Goal: Task Accomplishment & Management: Use online tool/utility

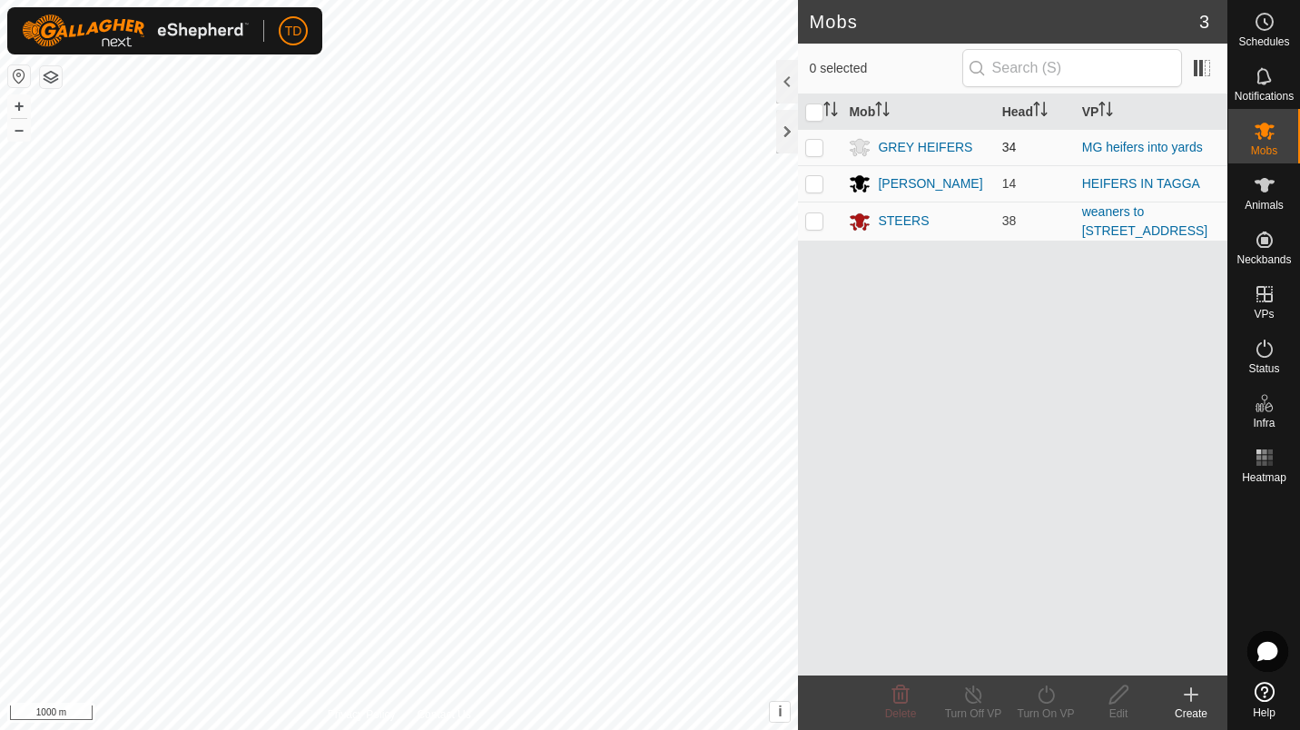
click at [817, 148] on p-checkbox at bounding box center [814, 147] width 18 height 15
checkbox input "true"
click at [1051, 721] on div "Turn On VP" at bounding box center [1046, 713] width 73 height 16
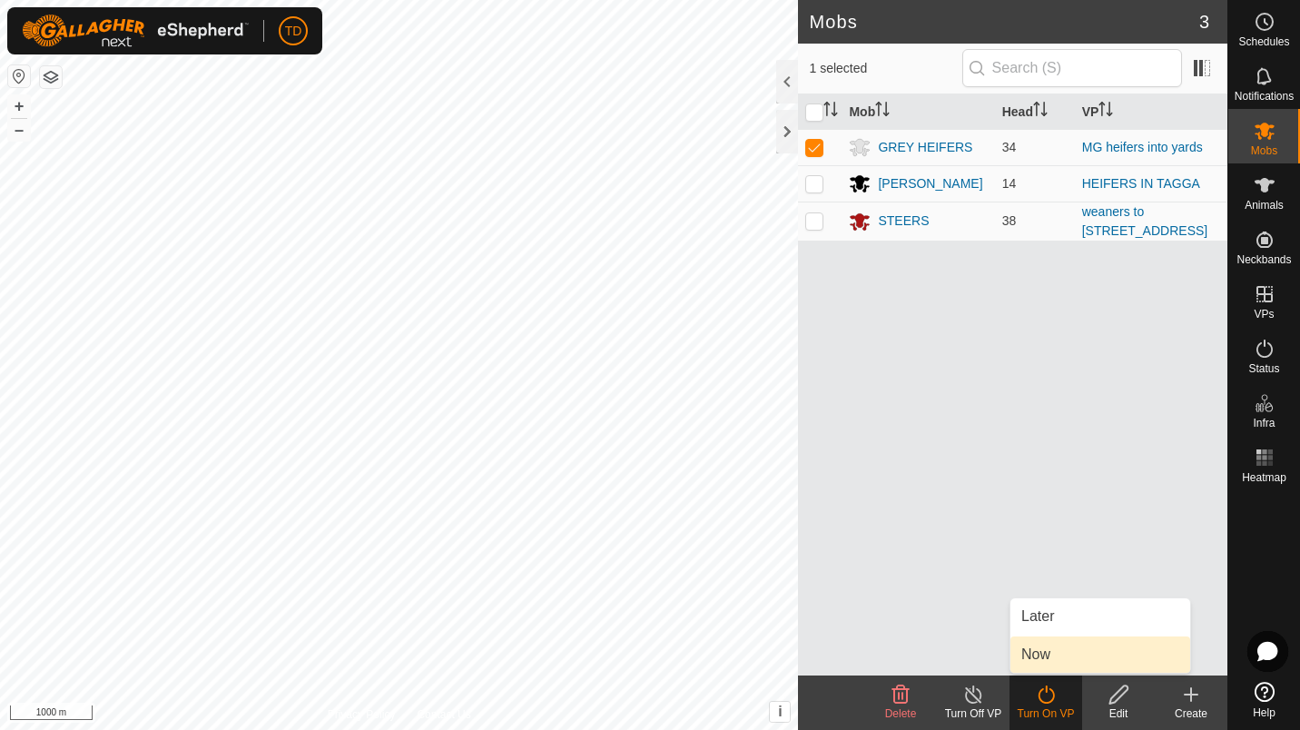
click at [1050, 656] on link "Now" at bounding box center [1101, 654] width 180 height 36
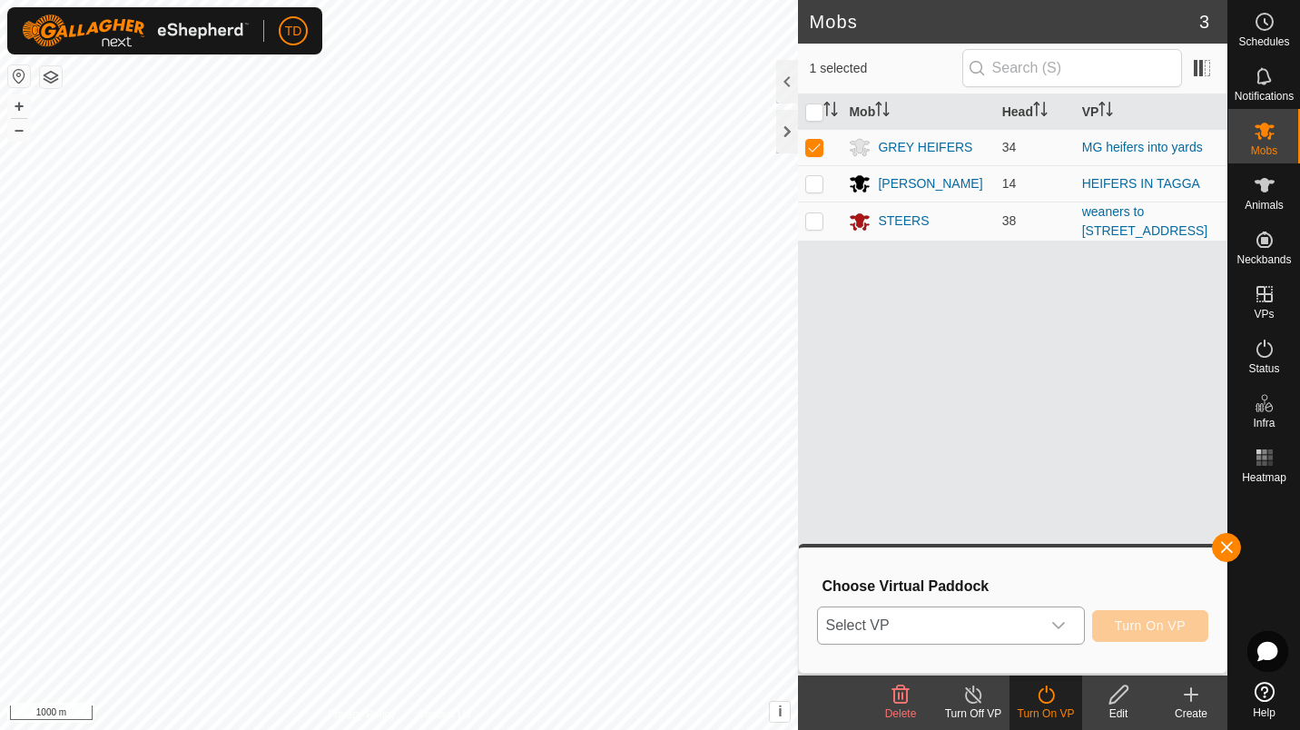
click at [964, 640] on span "Select VP" at bounding box center [929, 625] width 222 height 36
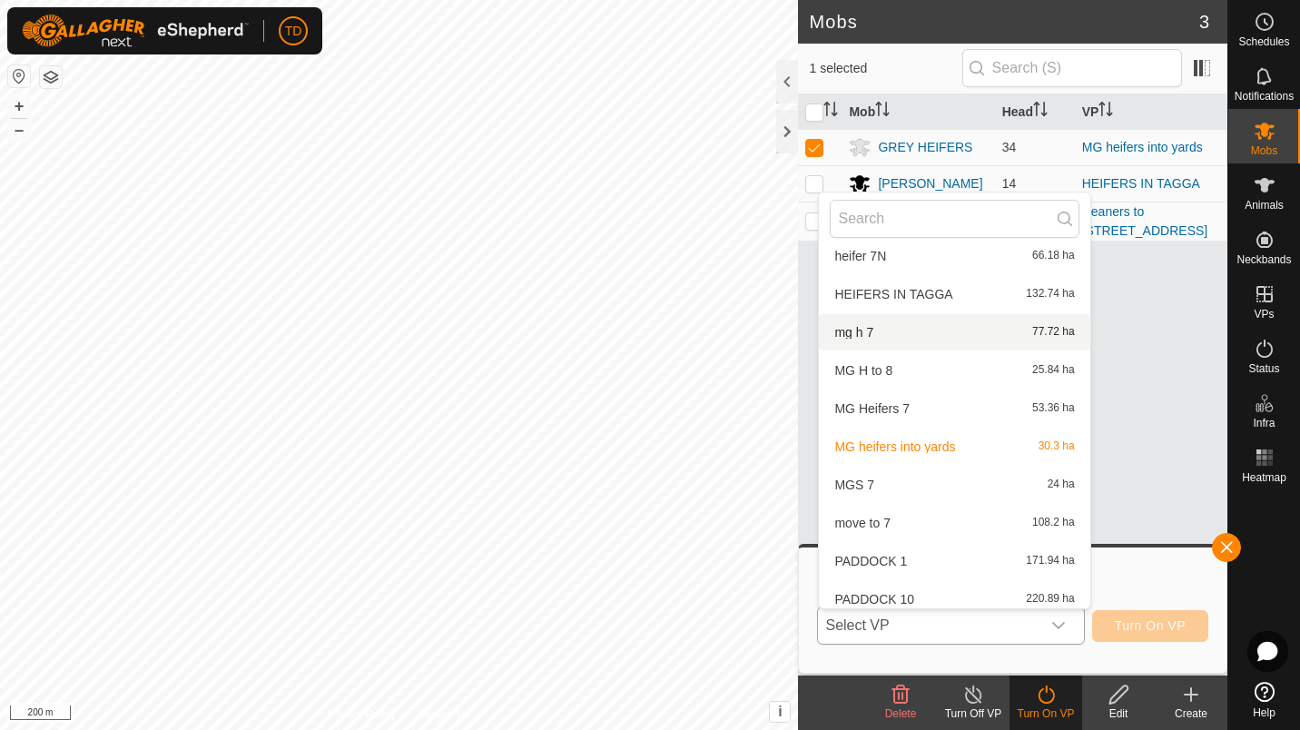
scroll to position [194, 0]
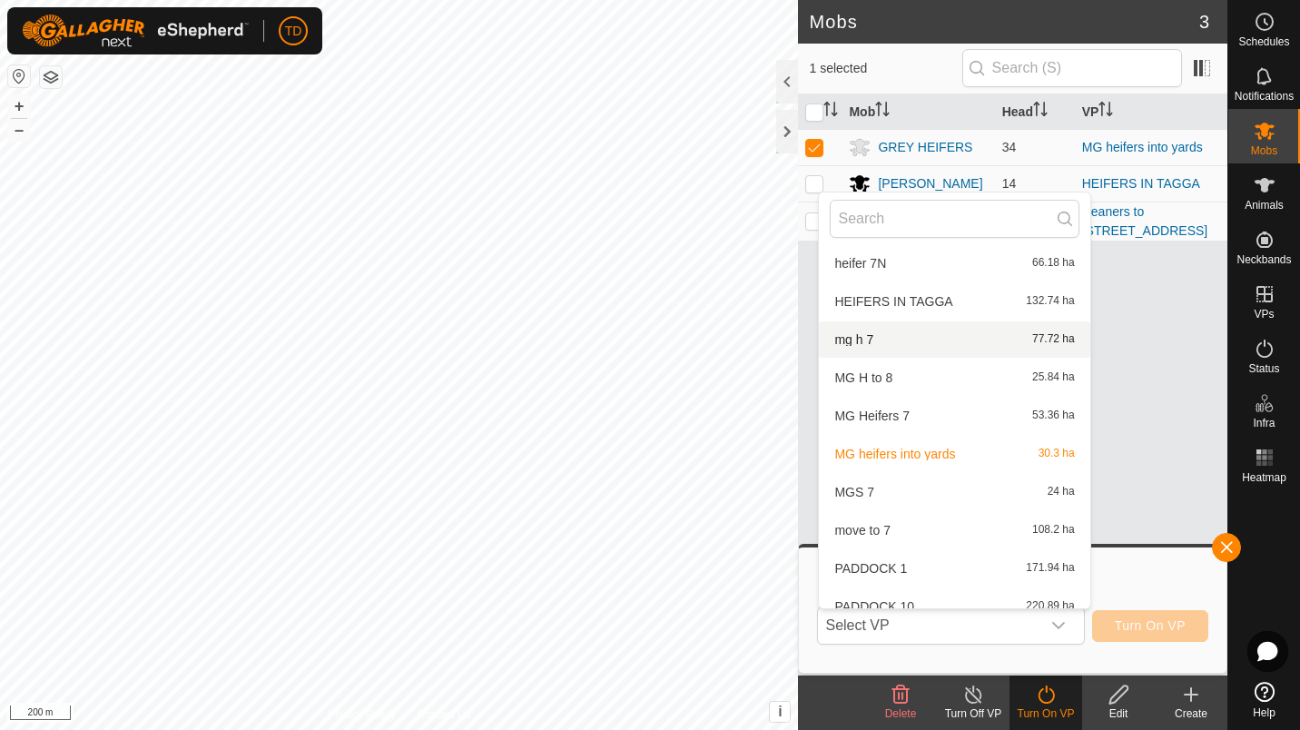
click at [1184, 362] on div "Mob Head VP GREY HEIFERS 34 MG heifers into yards ANGUS HEIFERS 14 HEIFERS IN T…" at bounding box center [1012, 384] width 429 height 581
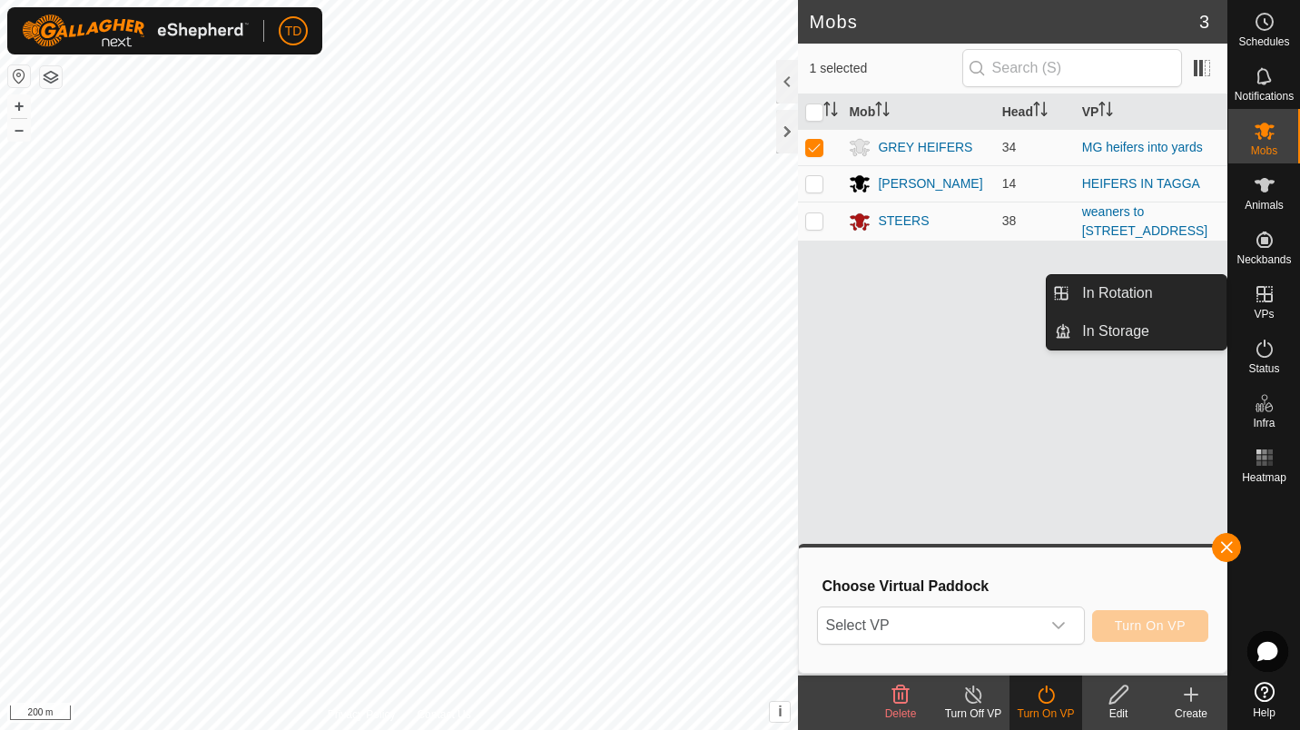
click at [1272, 297] on icon at bounding box center [1265, 294] width 16 height 16
click at [1175, 295] on link "In Rotation" at bounding box center [1148, 293] width 155 height 36
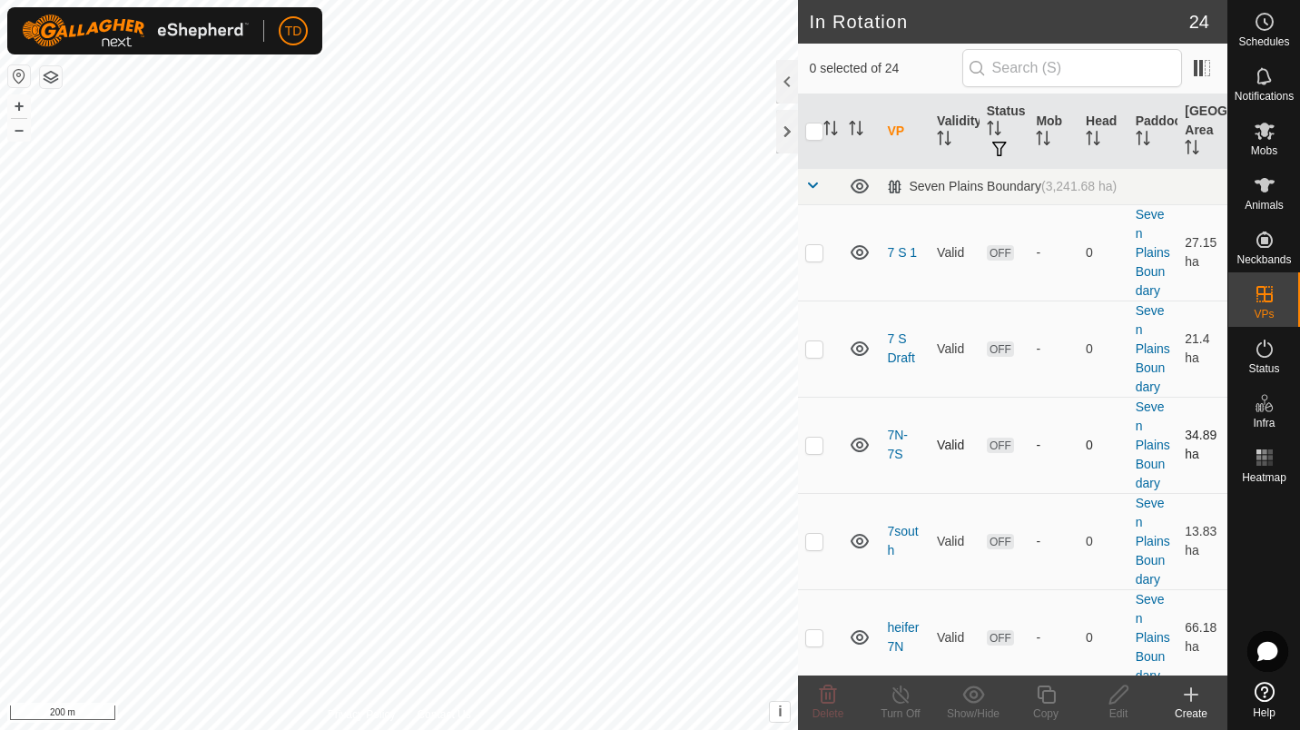
checkbox input "true"
checkbox input "false"
checkbox input "true"
checkbox input "false"
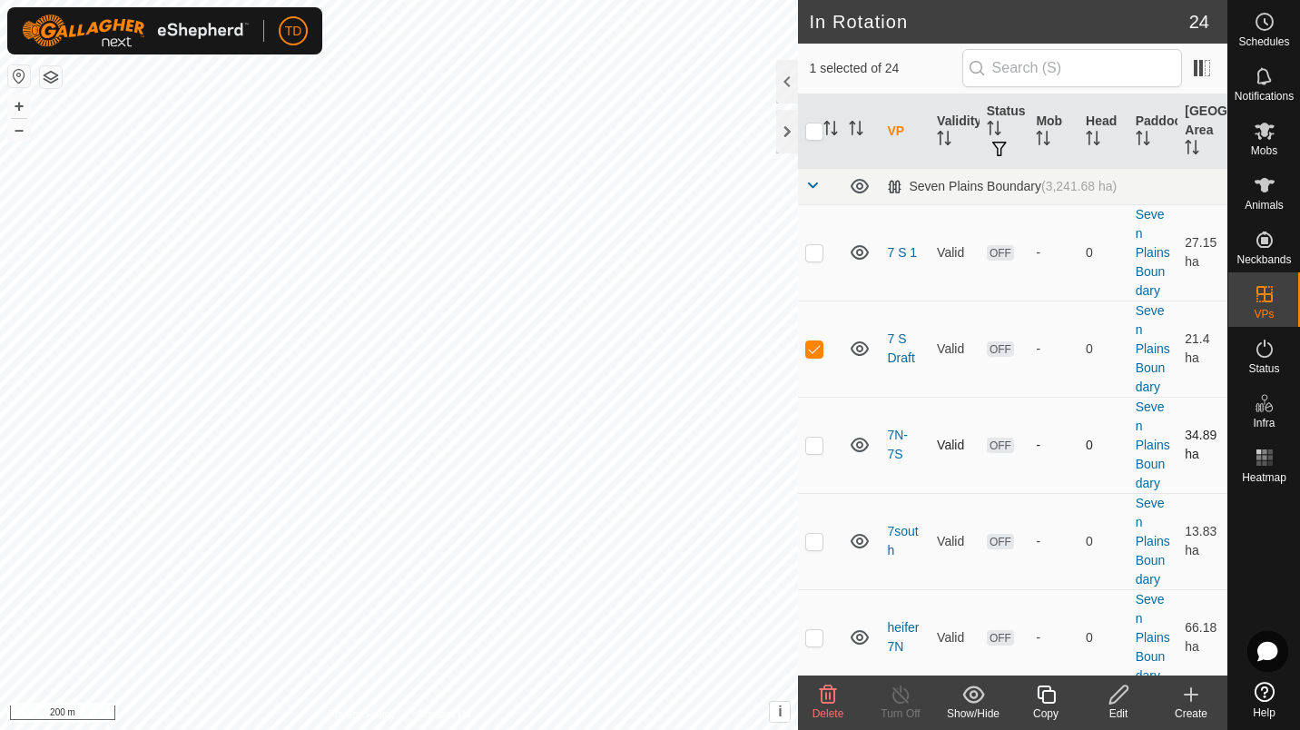
checkbox input "false"
checkbox input "true"
checkbox input "false"
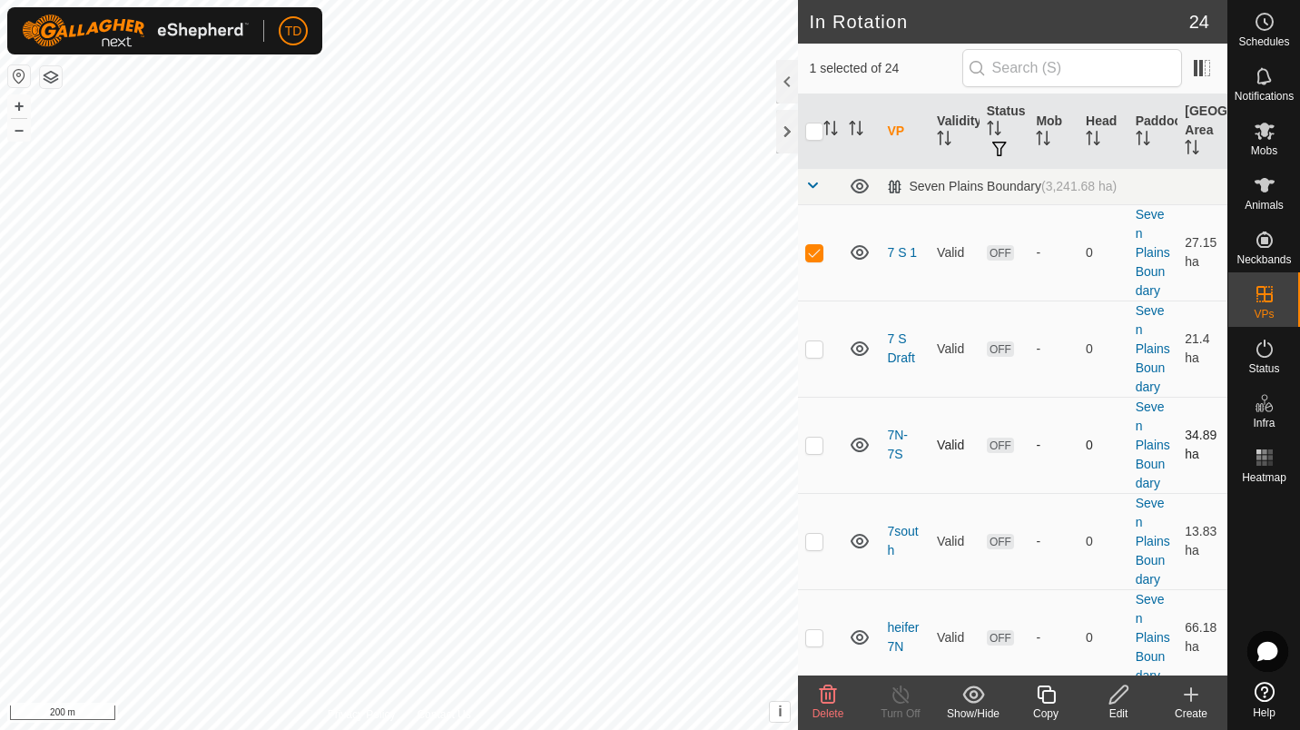
checkbox input "true"
checkbox input "false"
checkbox input "true"
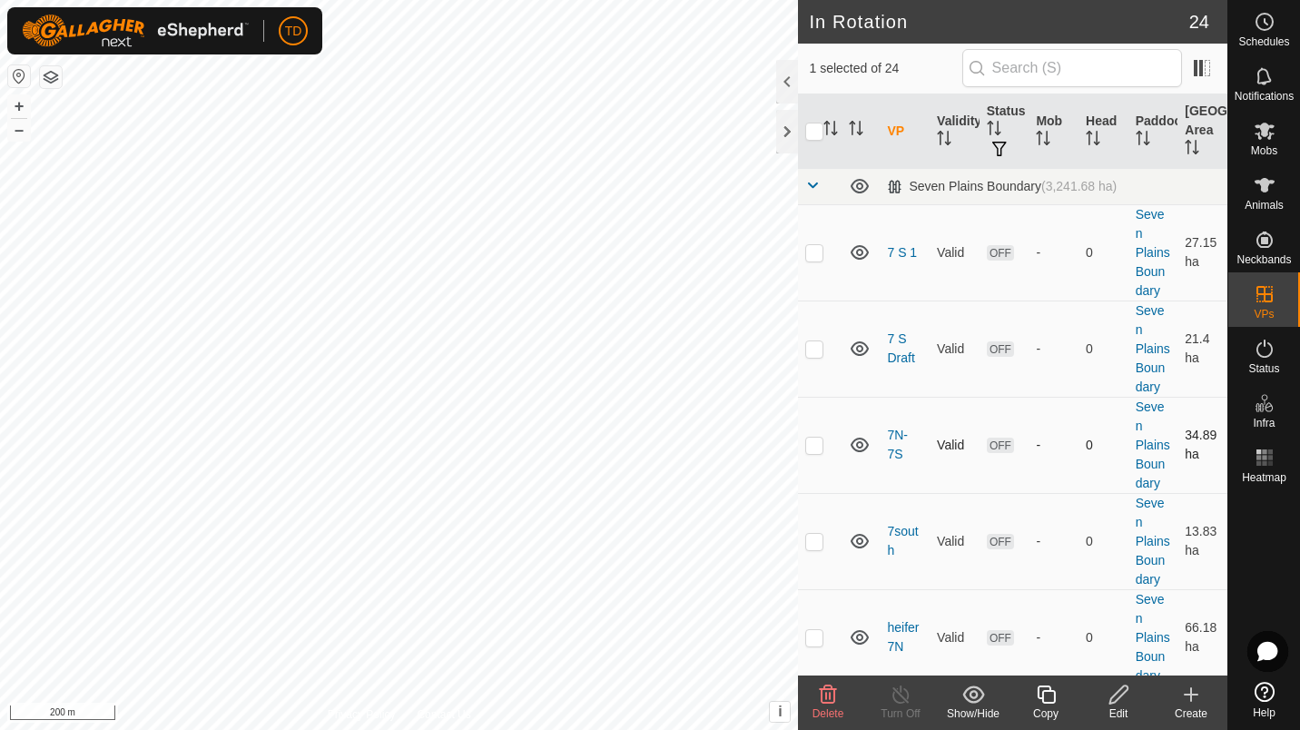
checkbox input "true"
checkbox input "false"
checkbox input "true"
checkbox input "false"
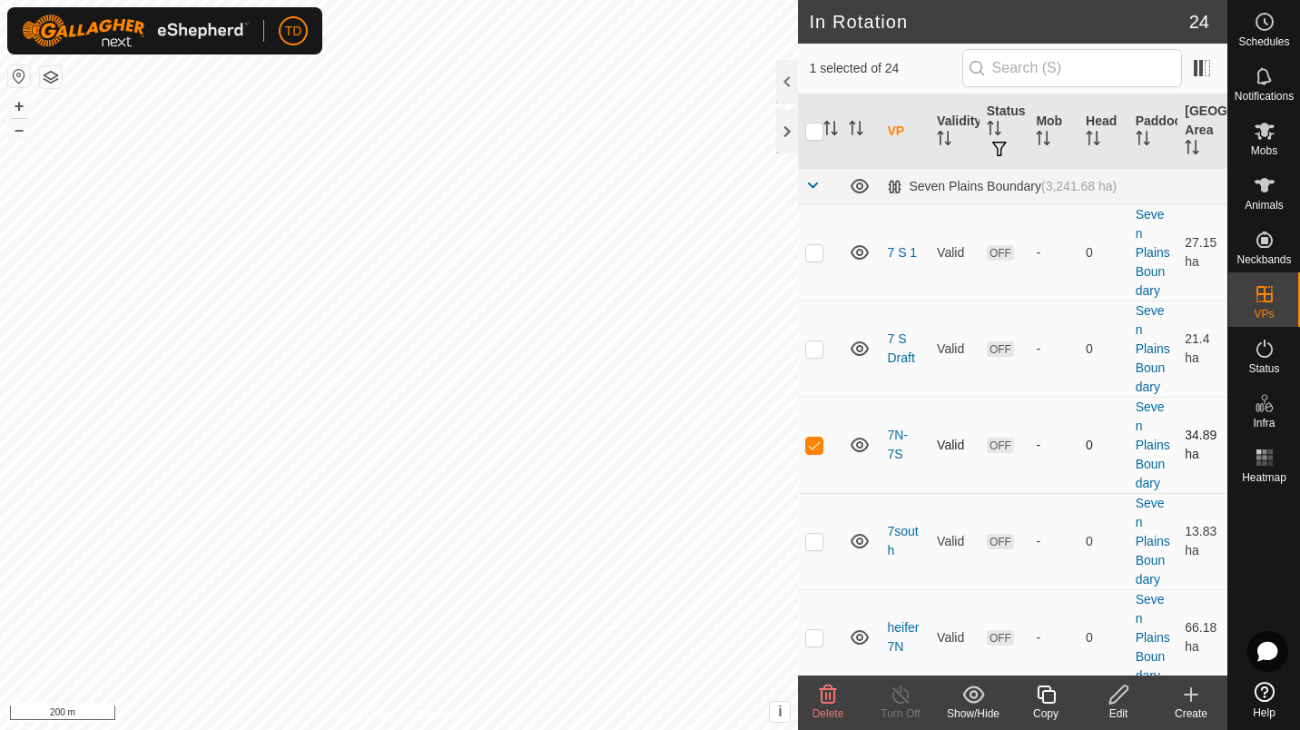
checkbox input "true"
checkbox input "false"
checkbox input "true"
checkbox input "false"
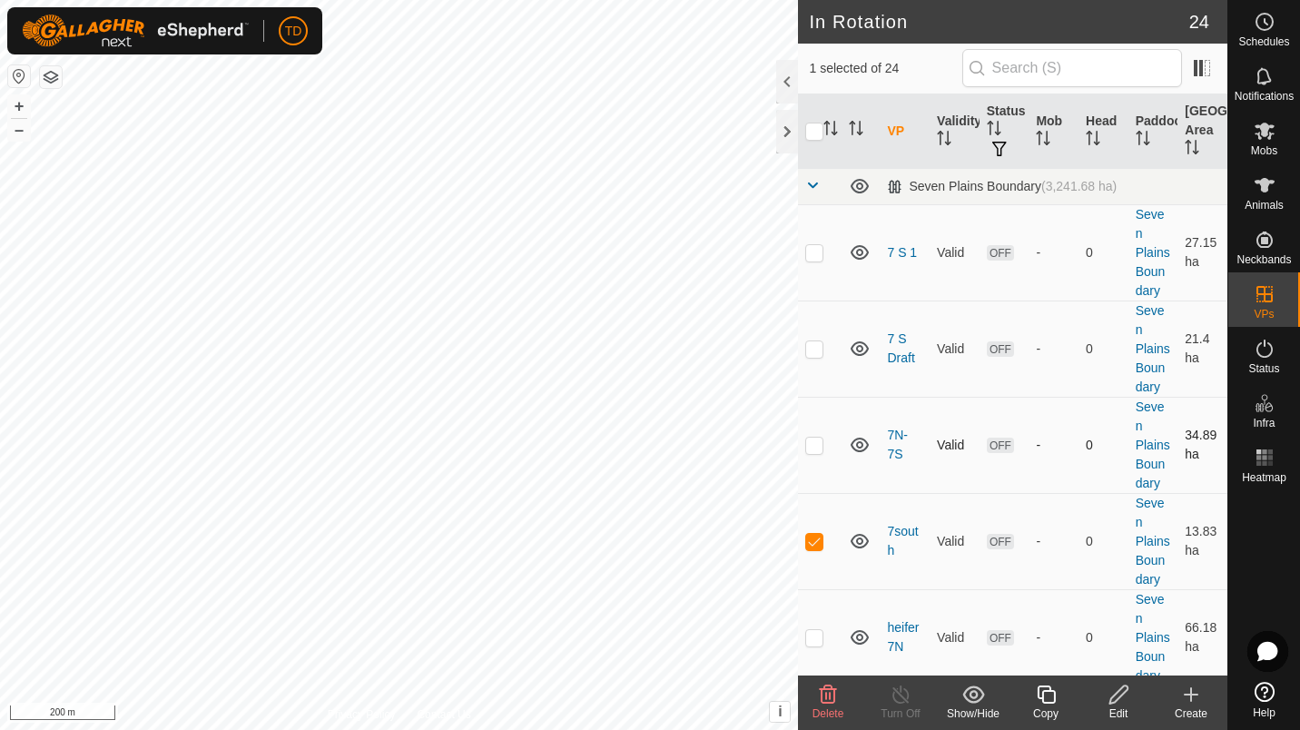
checkbox input "true"
checkbox input "false"
checkbox input "true"
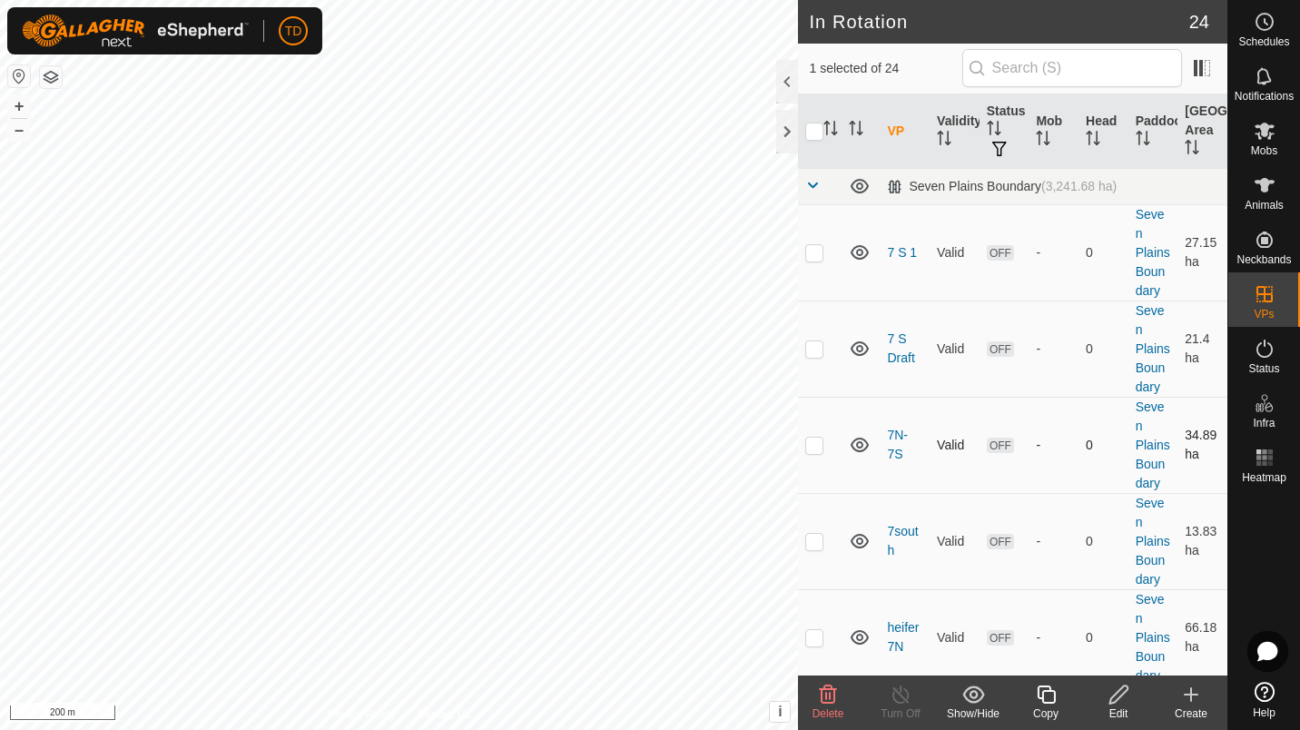
checkbox input "false"
checkbox input "true"
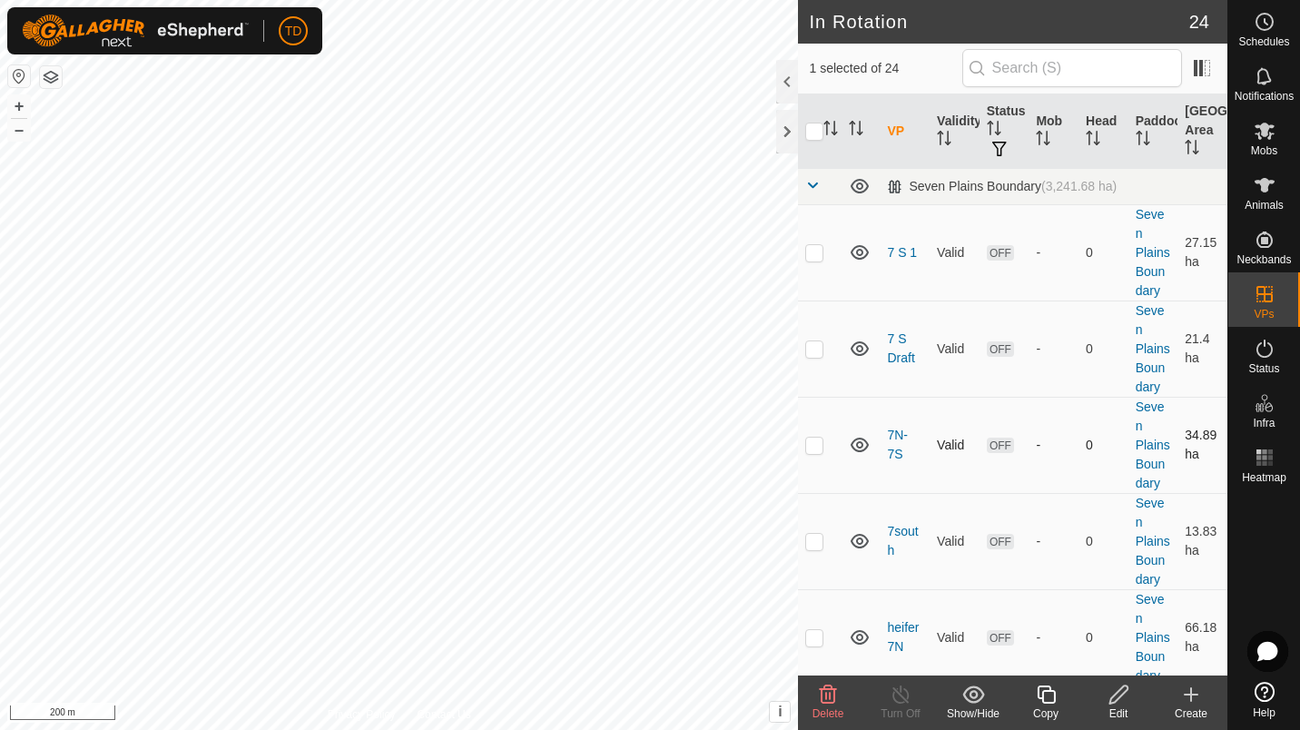
checkbox input "false"
checkbox input "true"
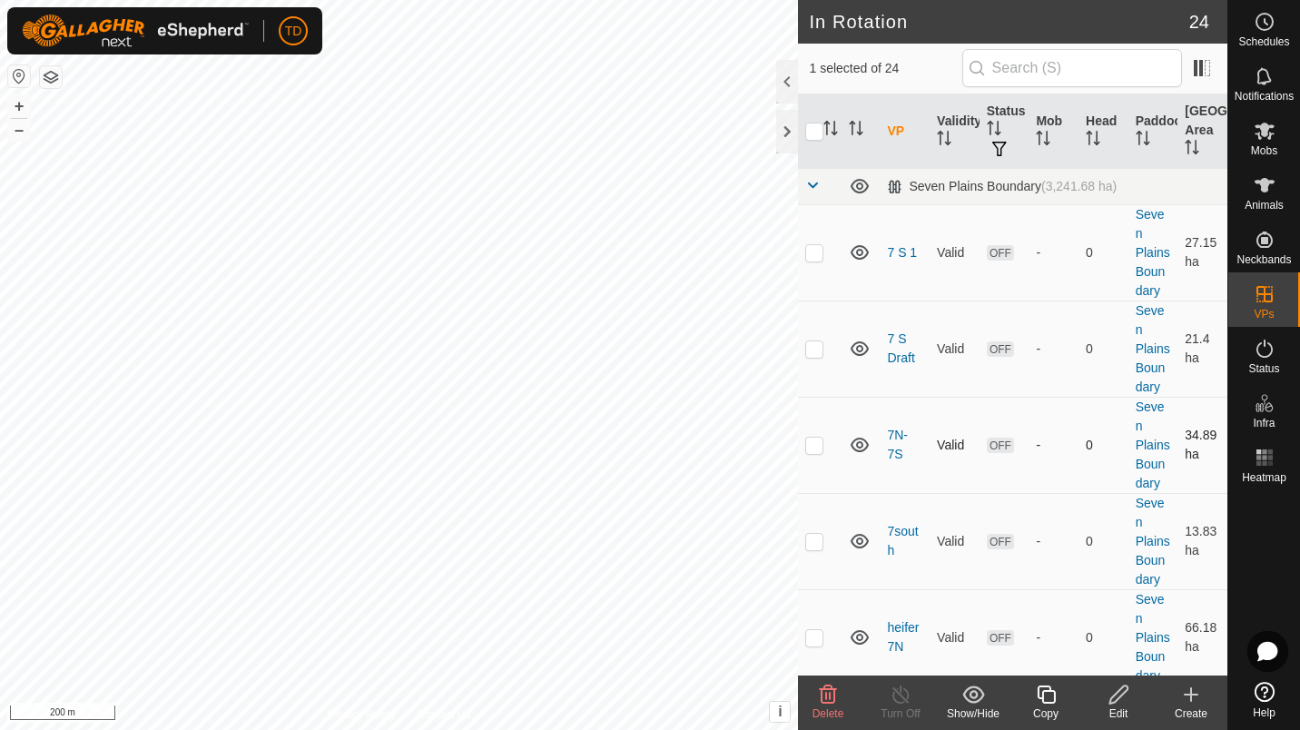
checkbox input "false"
checkbox input "true"
checkbox input "false"
checkbox input "true"
checkbox input "false"
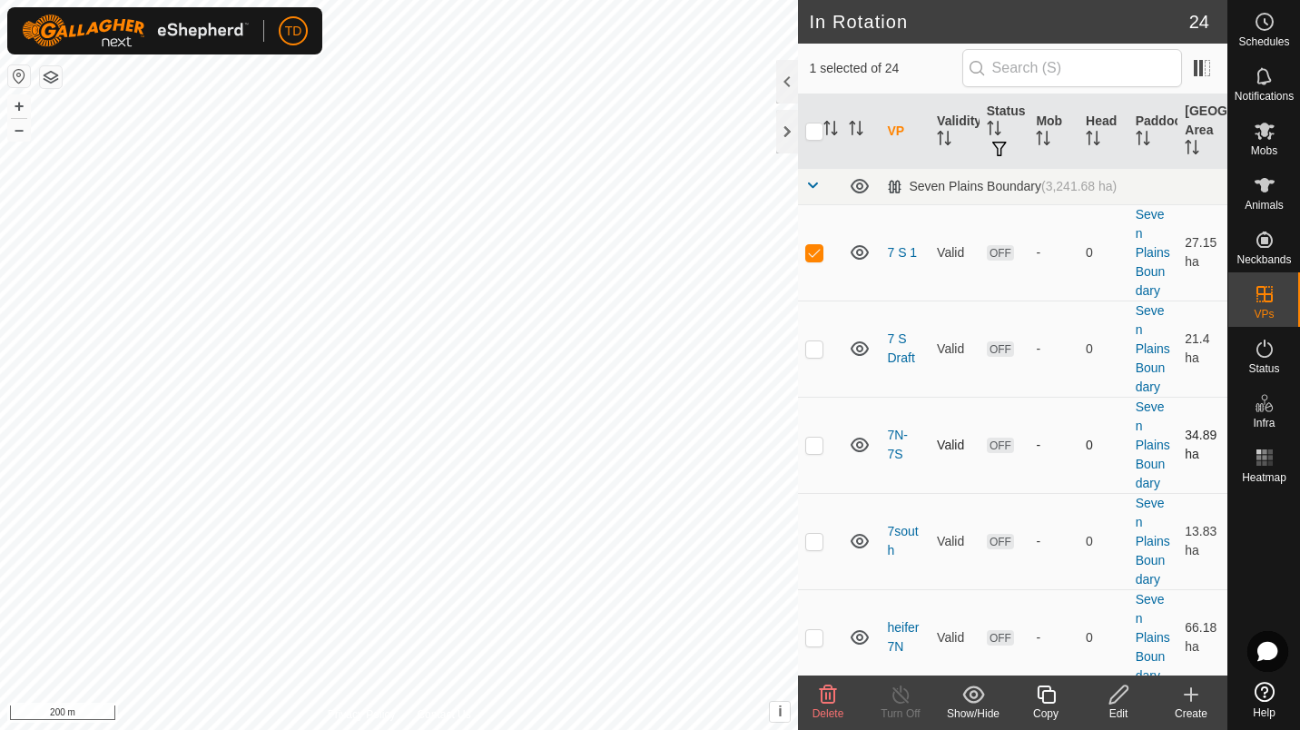
checkbox input "false"
checkbox input "true"
click at [1267, 142] on es-mob-svg-icon at bounding box center [1264, 130] width 33 height 29
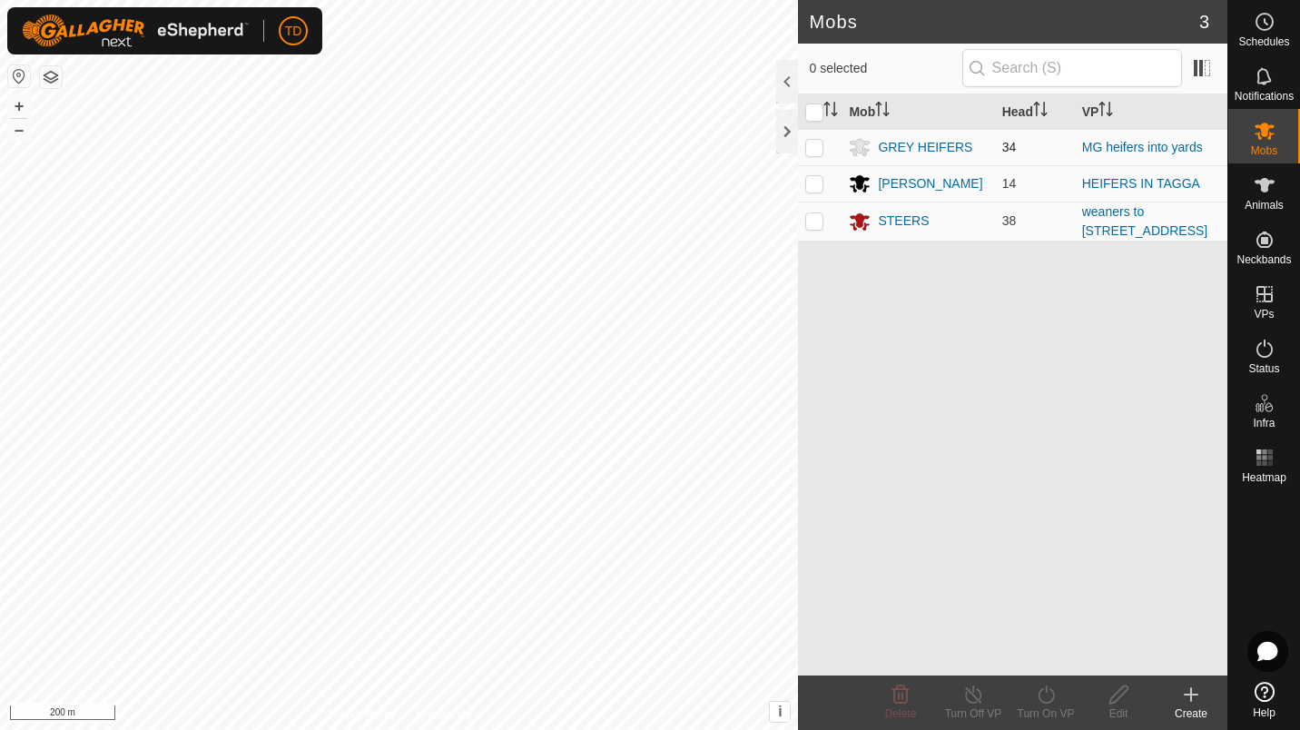
click at [823, 140] on p-checkbox at bounding box center [814, 147] width 18 height 15
checkbox input "true"
click at [1036, 707] on div "Turn On VP" at bounding box center [1046, 713] width 73 height 16
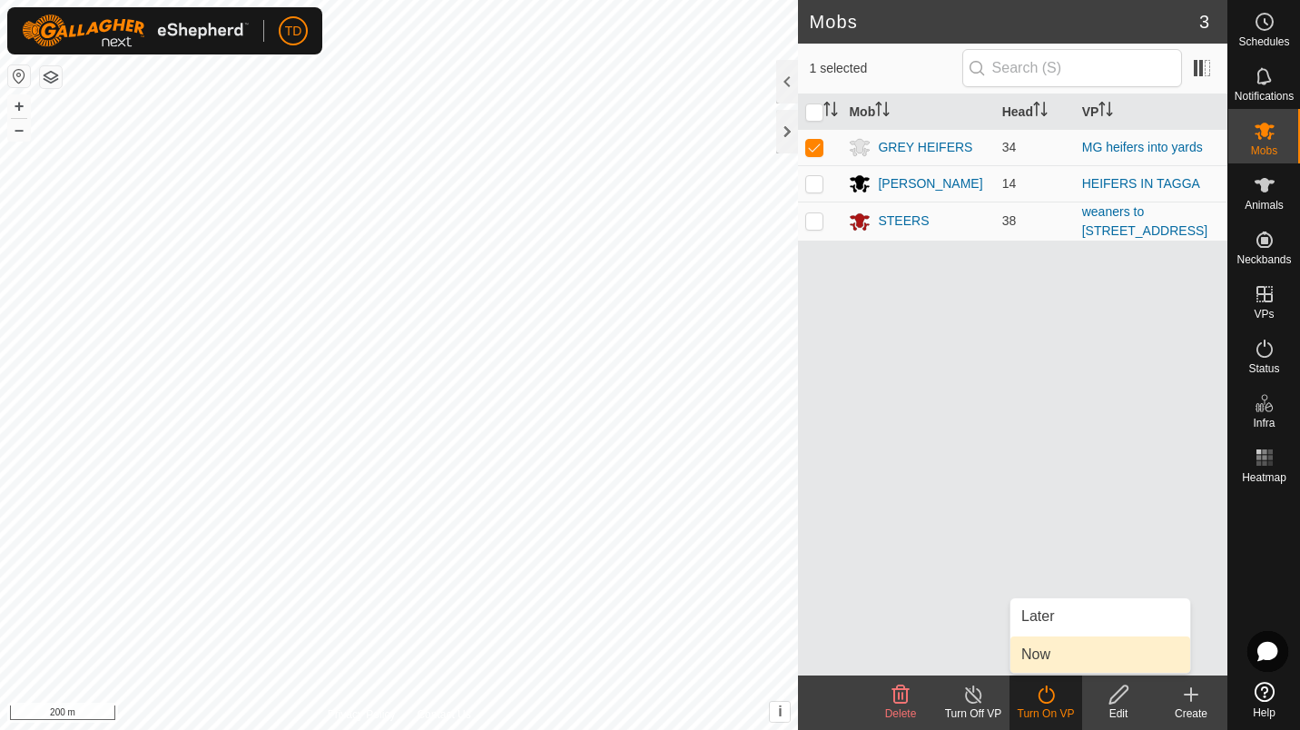
click at [1041, 649] on link "Now" at bounding box center [1101, 654] width 180 height 36
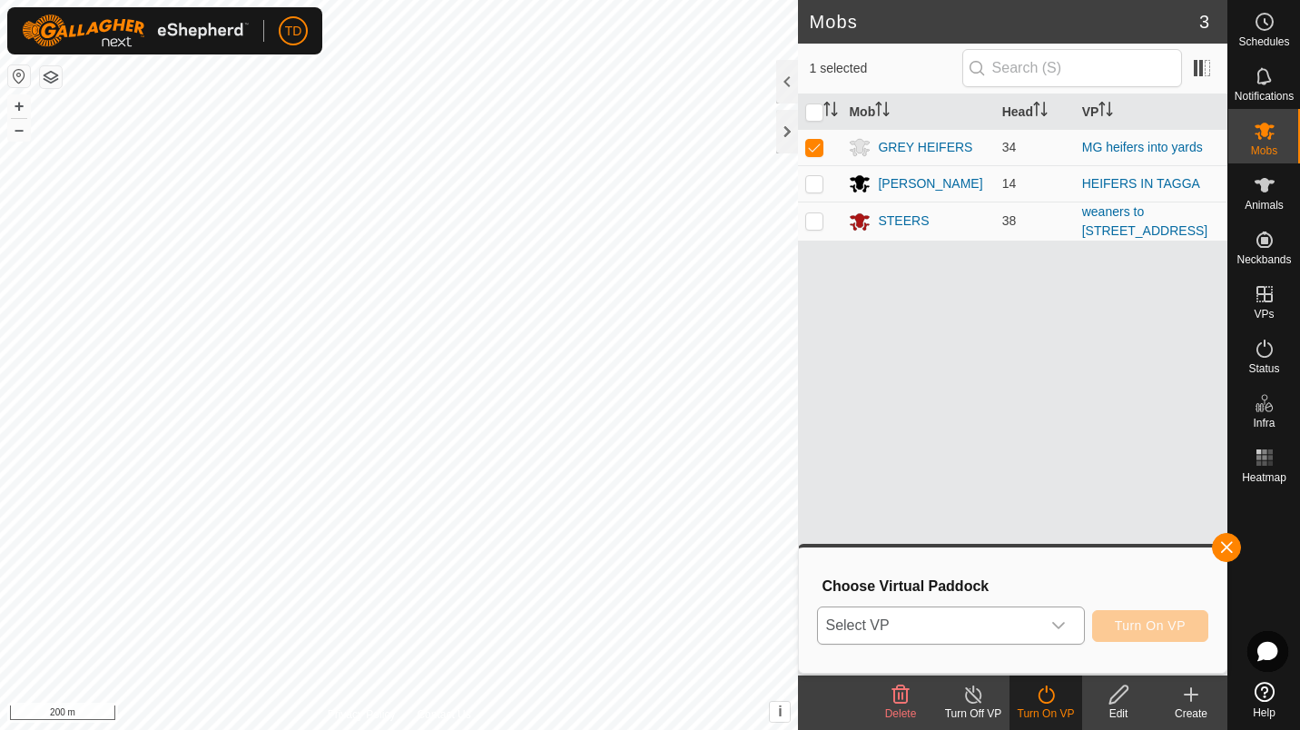
click at [938, 613] on span "Select VP" at bounding box center [929, 625] width 222 height 36
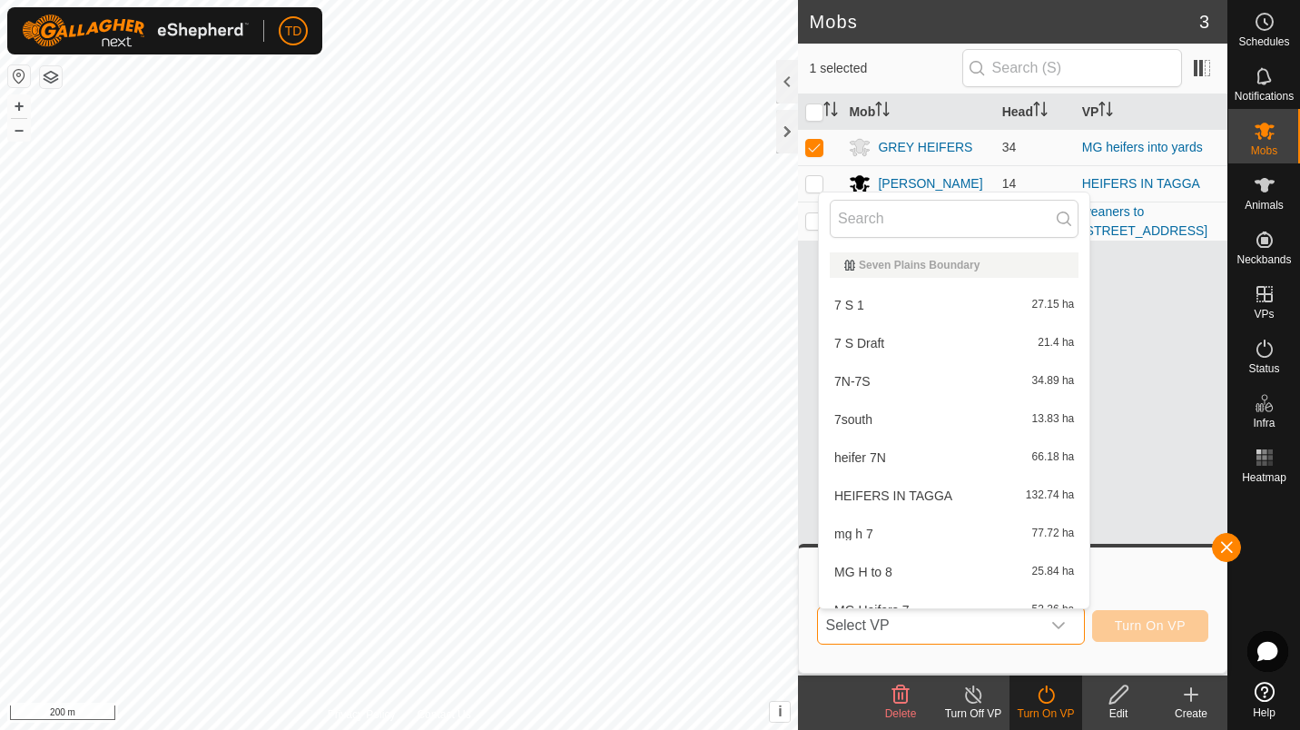
click at [938, 613] on span "Select VP" at bounding box center [929, 625] width 222 height 36
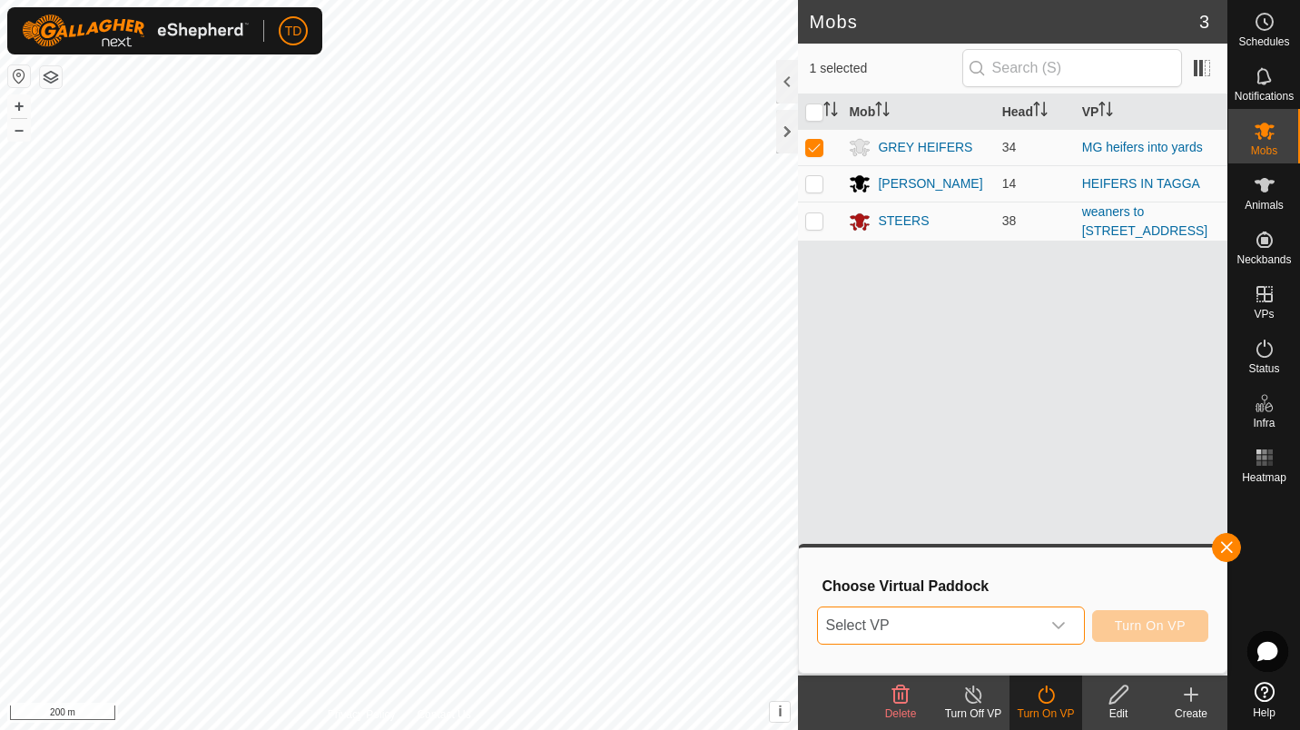
drag, startPoint x: 938, startPoint y: 613, endPoint x: 920, endPoint y: 613, distance: 18.2
click at [920, 613] on span "Select VP" at bounding box center [929, 625] width 222 height 36
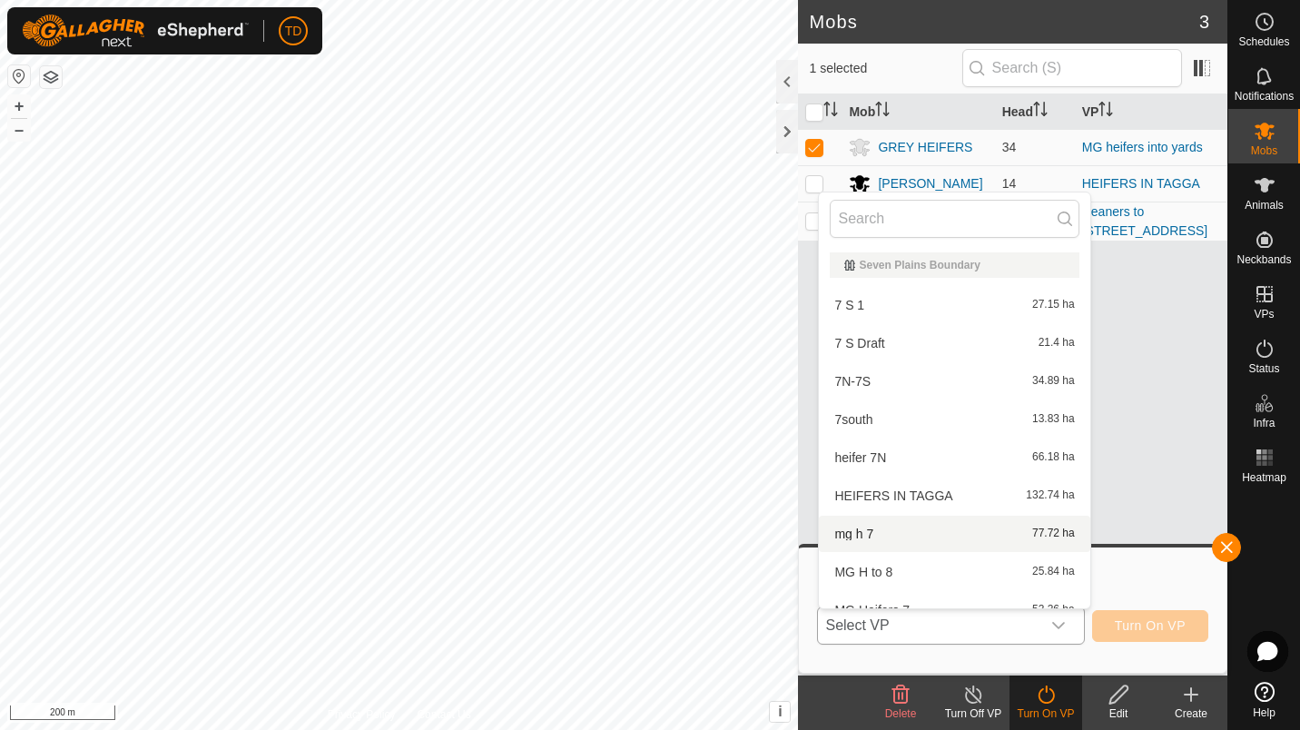
scroll to position [20, 0]
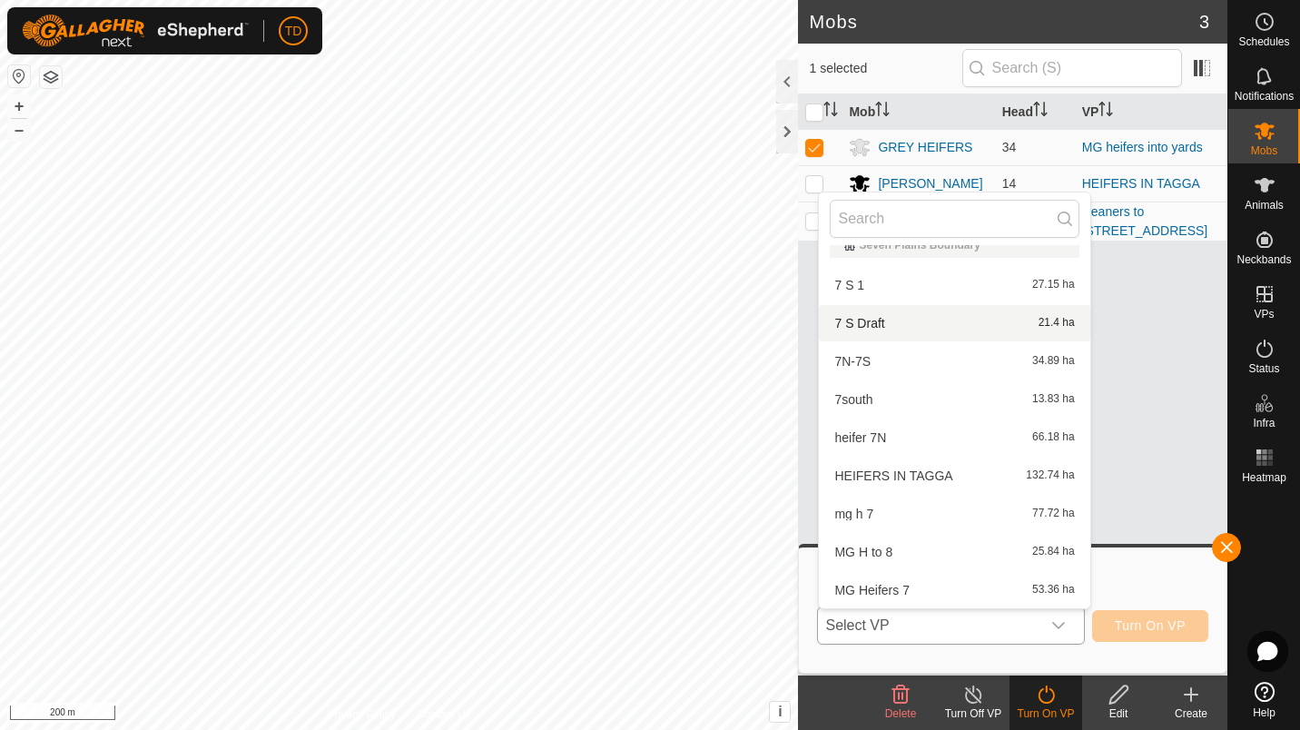
click at [876, 329] on li "7 S Draft 21.4 ha" at bounding box center [954, 323] width 271 height 36
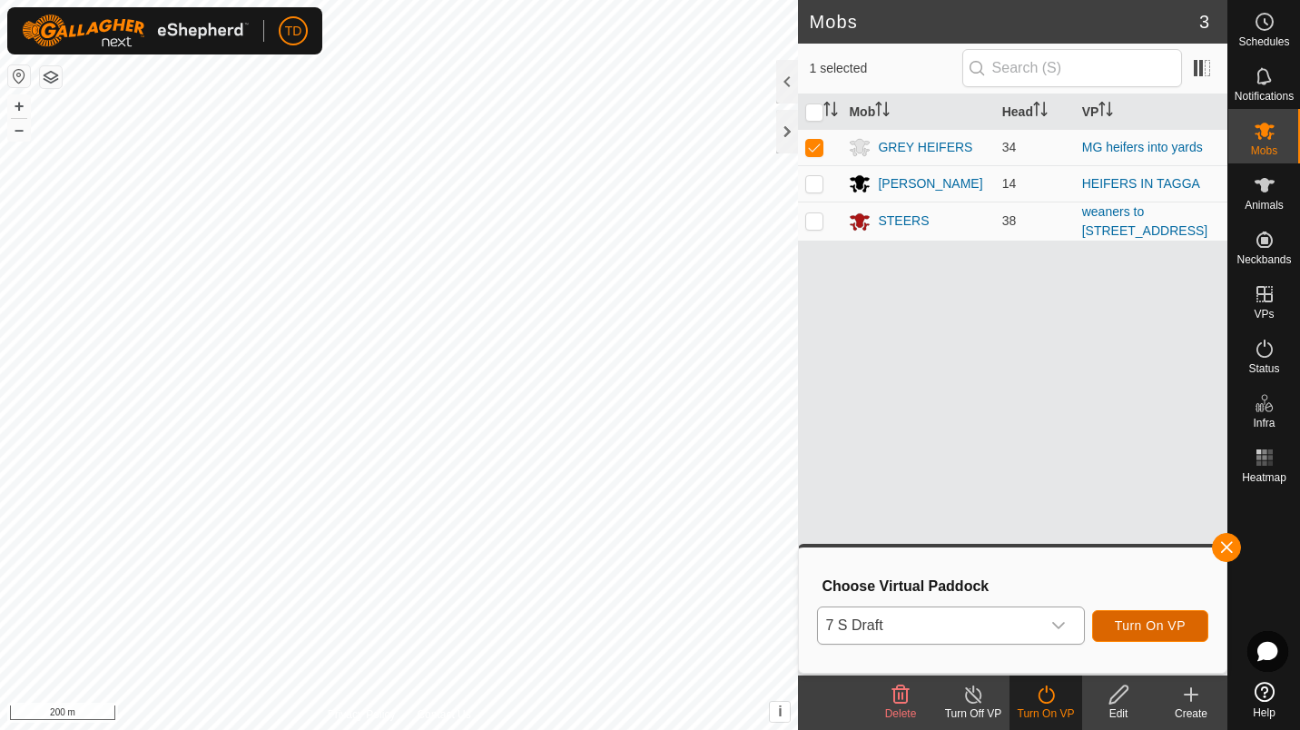
click at [1149, 618] on span "Turn On VP" at bounding box center [1150, 625] width 71 height 15
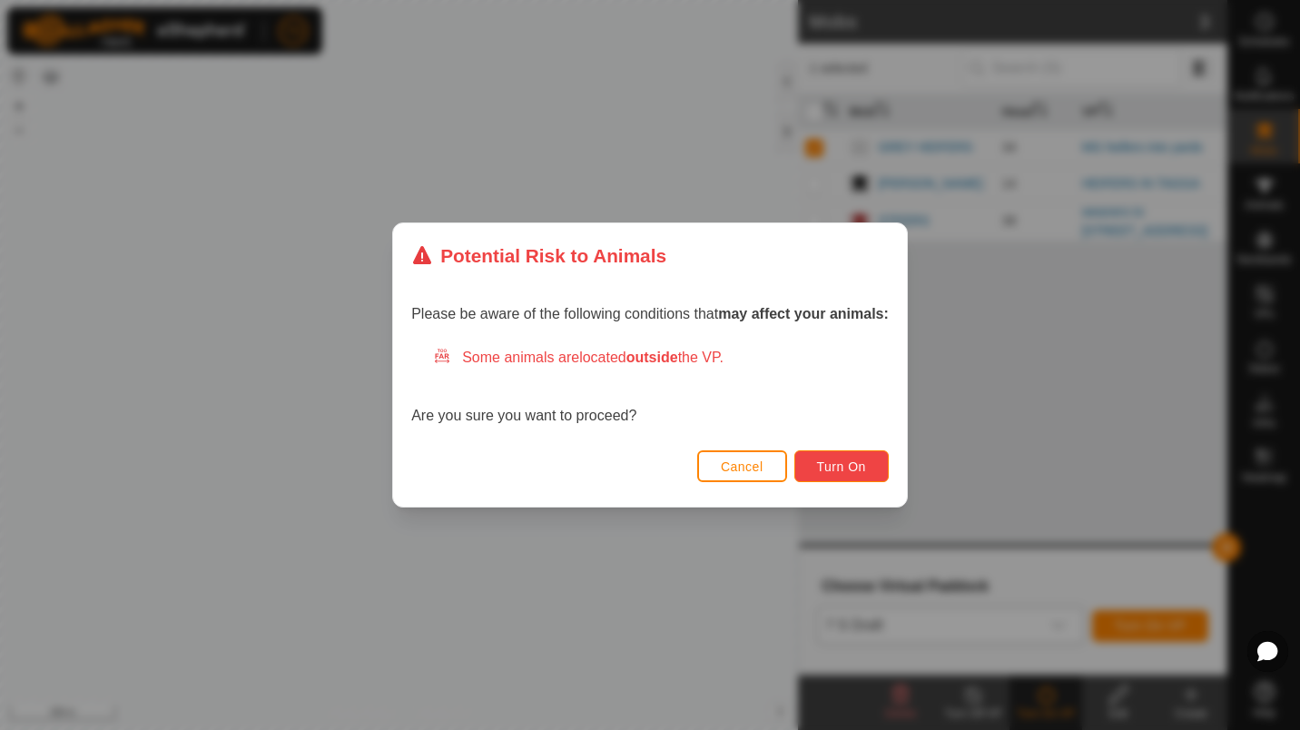
click at [829, 463] on span "Turn On" at bounding box center [841, 466] width 49 height 15
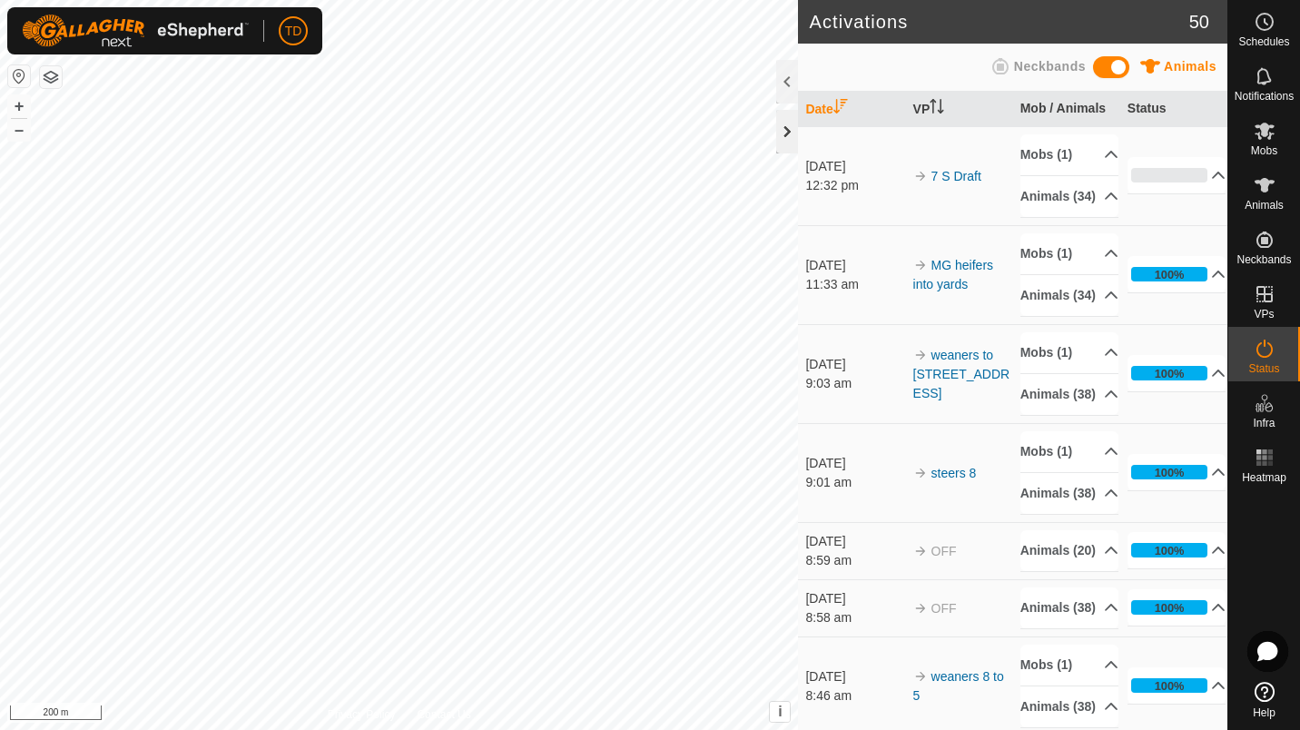
click at [790, 118] on div at bounding box center [787, 132] width 22 height 44
